Goal: Navigation & Orientation: Find specific page/section

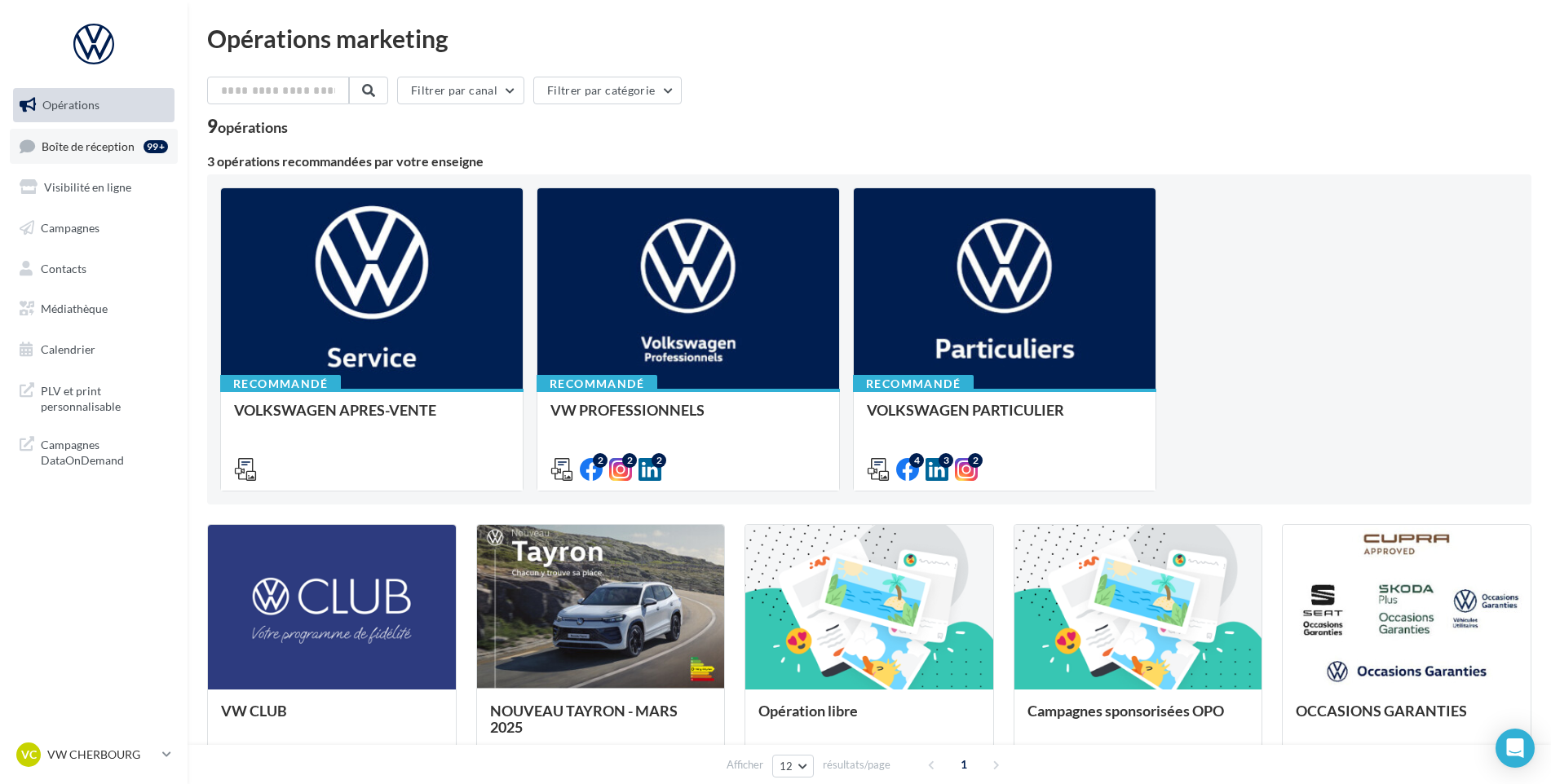
click at [121, 139] on span "Boîte de réception" at bounding box center [88, 146] width 93 height 14
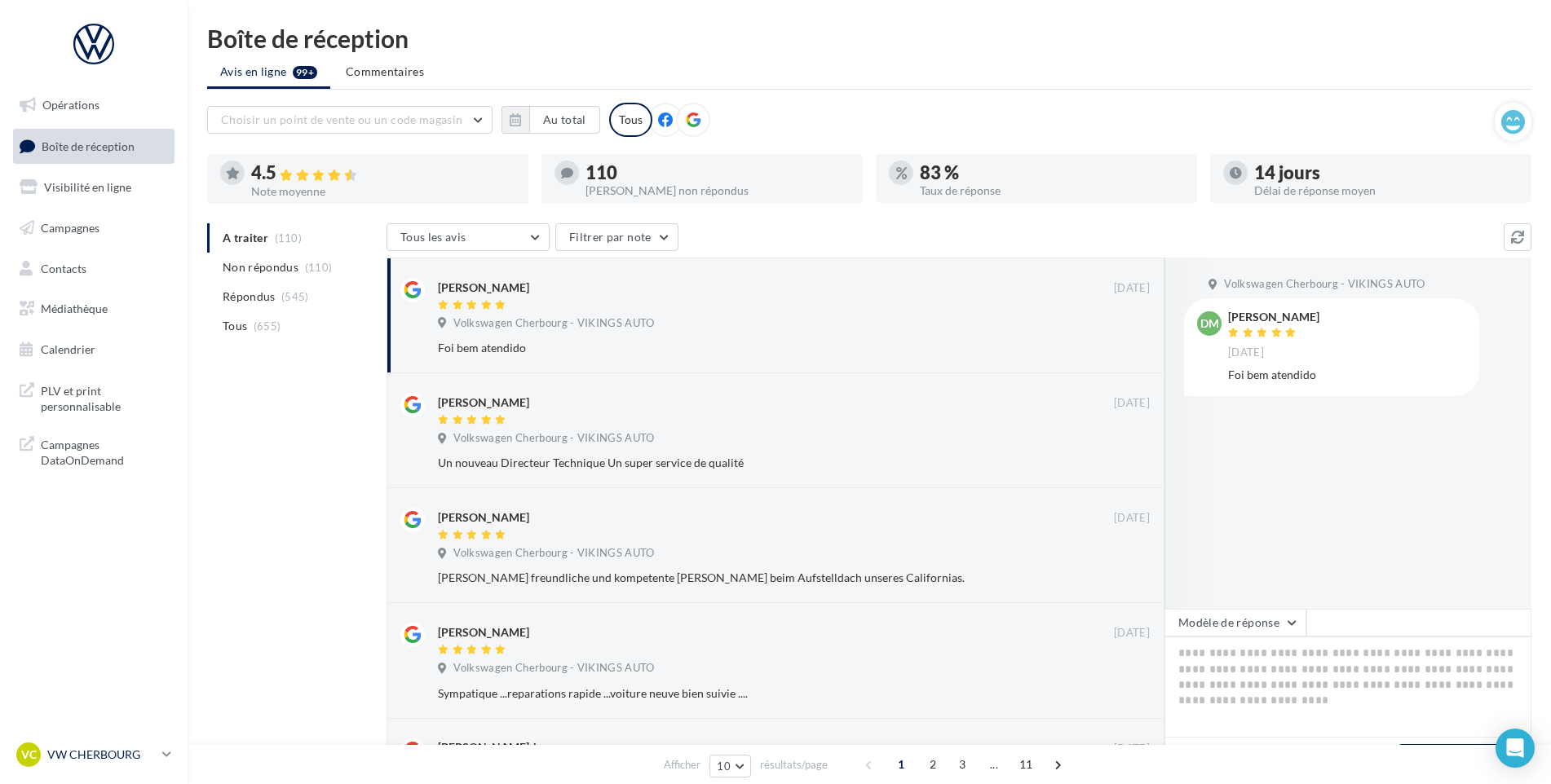
click at [132, 752] on p "VW CHERBOURG" at bounding box center [101, 754] width 108 height 16
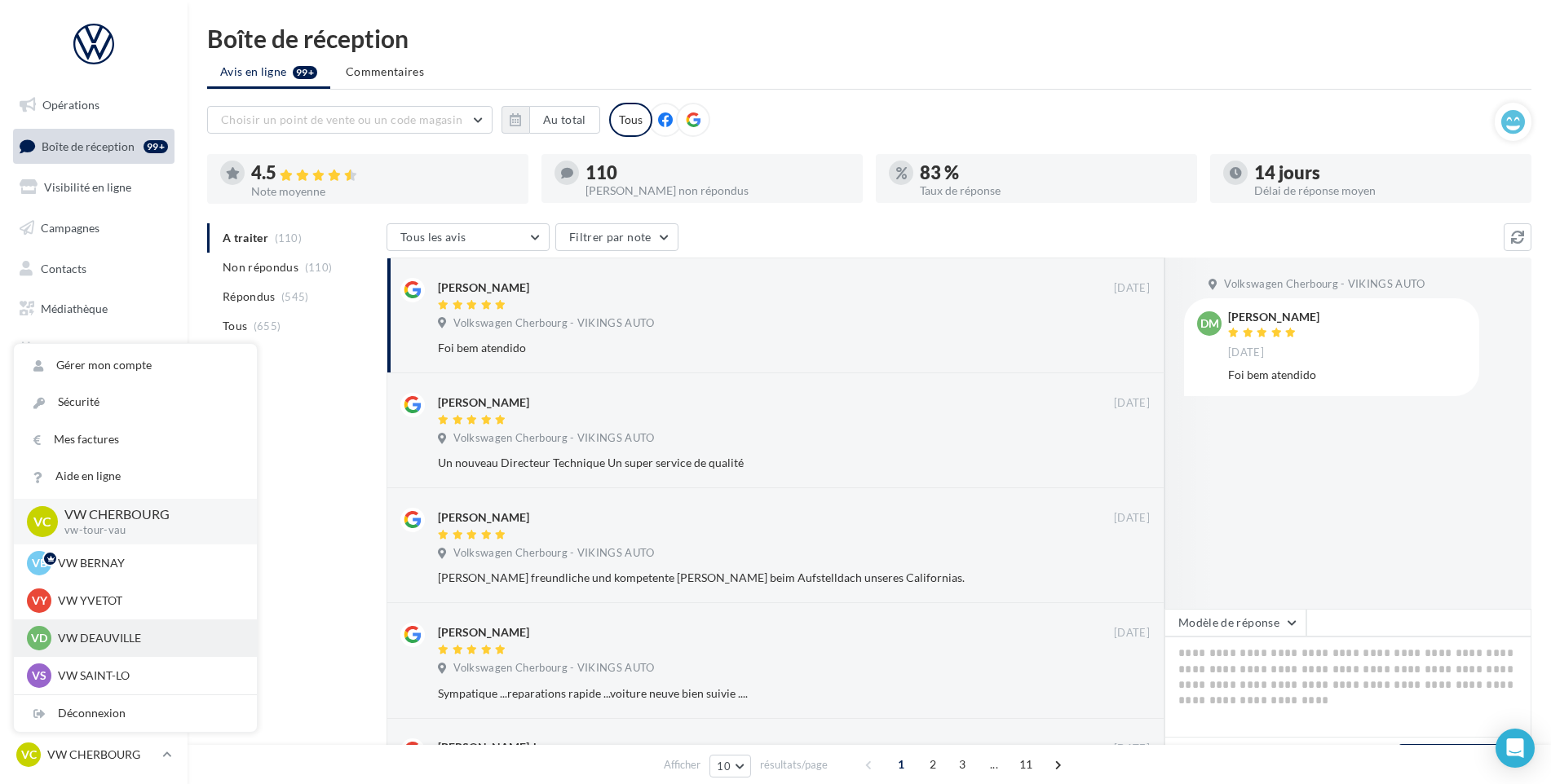
click at [145, 640] on p "VW DEAUVILLE" at bounding box center [148, 638] width 180 height 16
